Goal: Task Accomplishment & Management: Complete application form

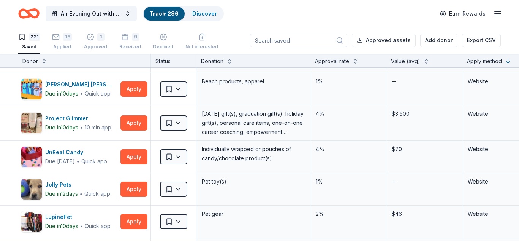
scroll to position [552, 0]
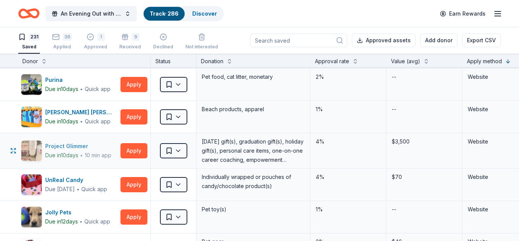
click at [70, 147] on div "Project Glimmer" at bounding box center [78, 145] width 66 height 9
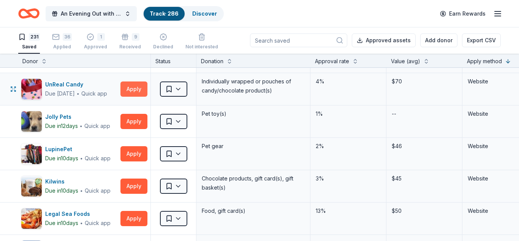
click at [137, 92] on button "Apply" at bounding box center [134, 88] width 27 height 15
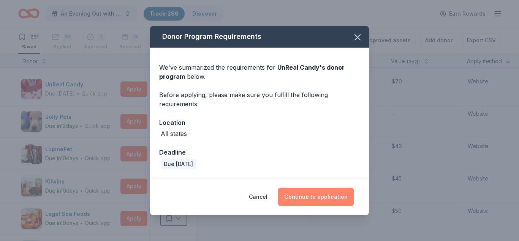
click at [308, 194] on button "Continue to application" at bounding box center [316, 196] width 76 height 18
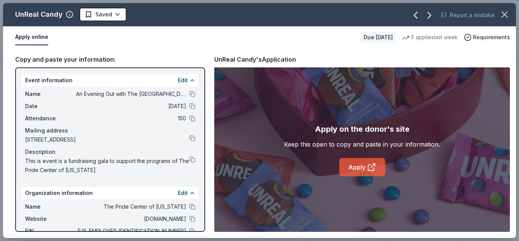
click at [363, 166] on link "Apply" at bounding box center [362, 167] width 46 height 18
click at [117, 15] on html "An Evening Out with The Pride Center of NJ Track · 286 Discover Earn Rewards 23…" at bounding box center [259, 120] width 519 height 241
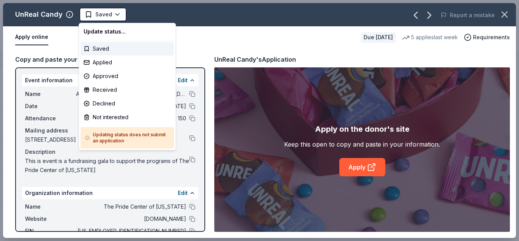
scroll to position [0, 0]
click at [114, 119] on div "Not interested" at bounding box center [128, 117] width 94 height 14
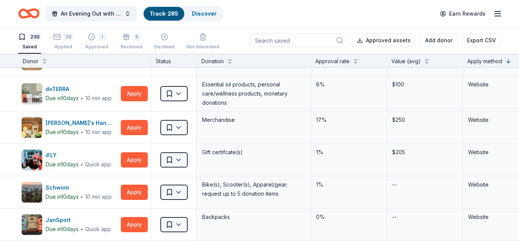
scroll to position [250, 0]
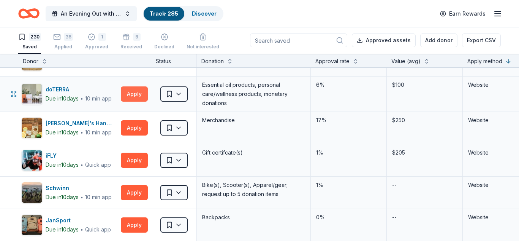
click at [131, 91] on button "Apply" at bounding box center [134, 93] width 27 height 15
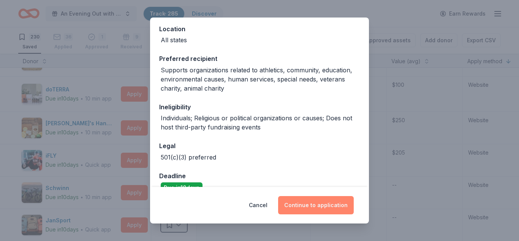
scroll to position [87, 0]
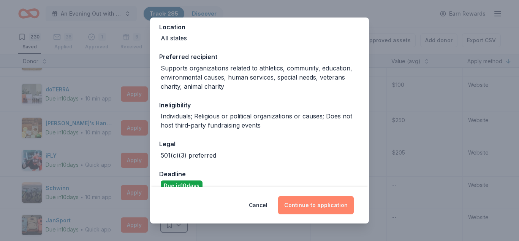
click at [319, 200] on button "Continue to application" at bounding box center [316, 205] width 76 height 18
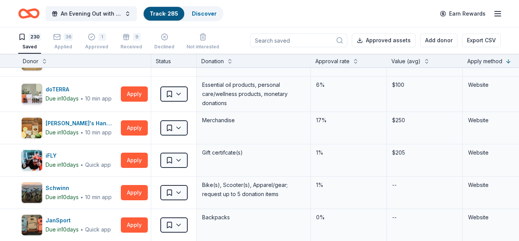
scroll to position [0, 0]
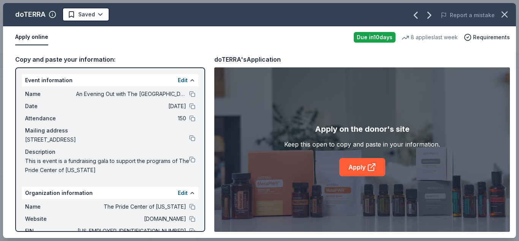
click at [362, 165] on link "Apply" at bounding box center [362, 167] width 46 height 18
click at [362, 168] on link "Apply" at bounding box center [362, 167] width 46 height 18
click at [353, 169] on link "Apply" at bounding box center [362, 167] width 46 height 18
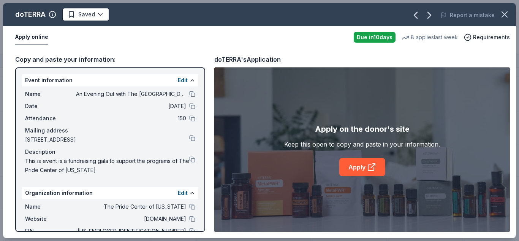
click at [353, 169] on link "Apply" at bounding box center [362, 167] width 46 height 18
click at [506, 12] on icon "button" at bounding box center [505, 14] width 11 height 11
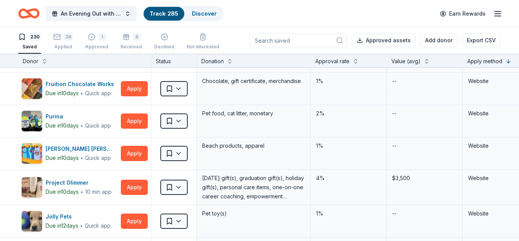
scroll to position [516, 0]
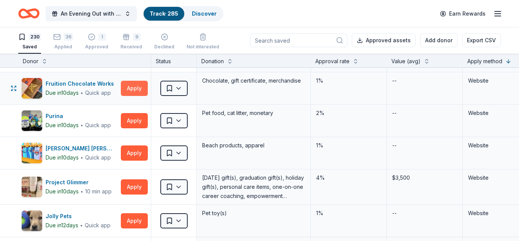
click at [131, 93] on button "Apply" at bounding box center [134, 88] width 27 height 15
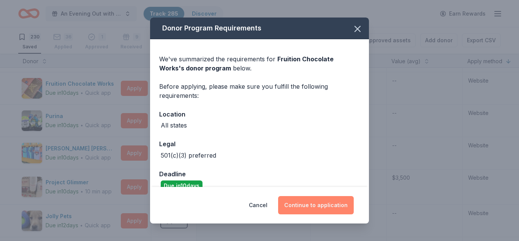
click at [316, 202] on button "Continue to application" at bounding box center [316, 205] width 76 height 18
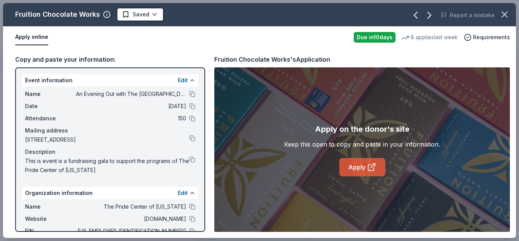
click at [366, 166] on link "Apply" at bounding box center [362, 167] width 46 height 18
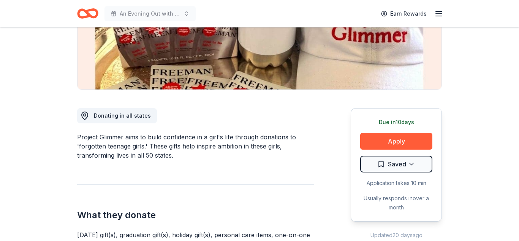
scroll to position [142, 0]
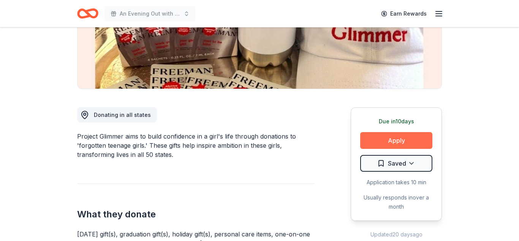
click at [400, 143] on button "Apply" at bounding box center [396, 140] width 72 height 17
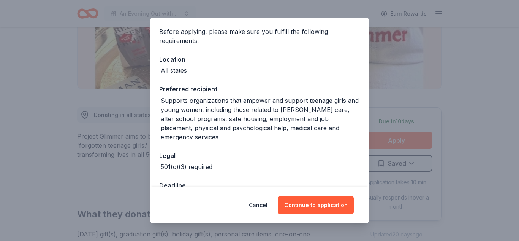
scroll to position [71, 0]
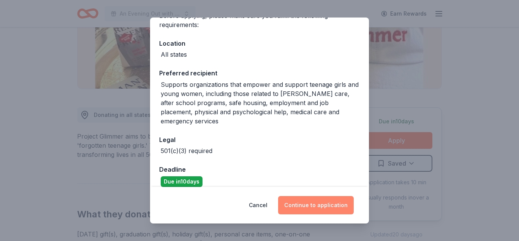
click at [319, 204] on button "Continue to application" at bounding box center [316, 205] width 76 height 18
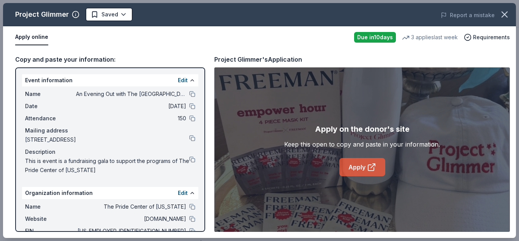
click at [361, 171] on link "Apply" at bounding box center [362, 167] width 46 height 18
